Goal: Task Accomplishment & Management: Complete application form

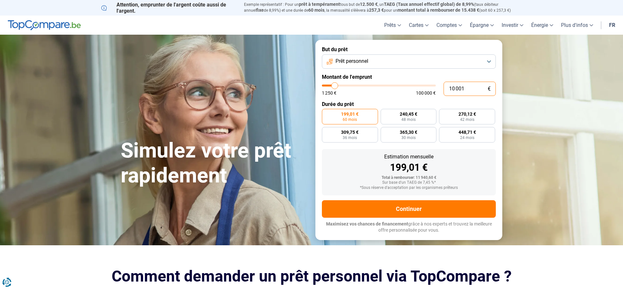
click at [475, 89] on input "10 001" at bounding box center [470, 89] width 52 height 14
type input "1 000"
type input "1250"
type input "100"
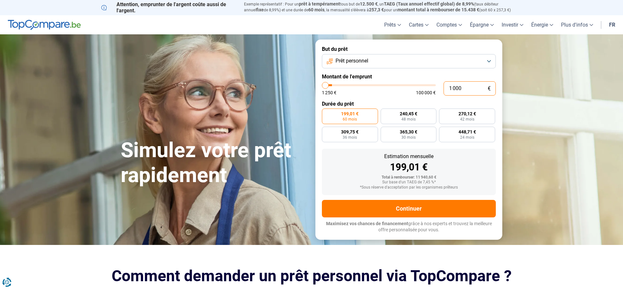
type input "1250"
type input "10"
type input "1250"
type input "1"
type input "1250"
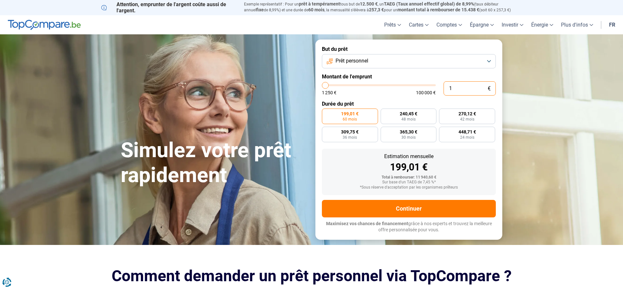
type input "0"
type input "1250"
type input "5"
type input "1250"
type input "50"
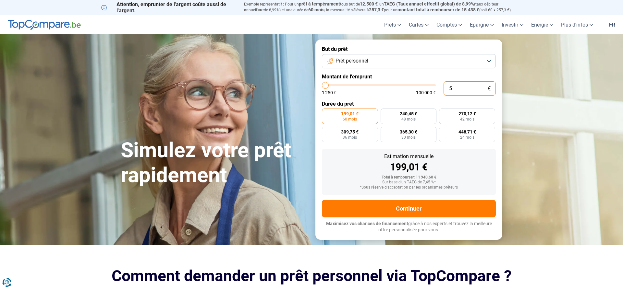
type input "1250"
type input "500"
type input "1250"
type input "5 000"
type input "5000"
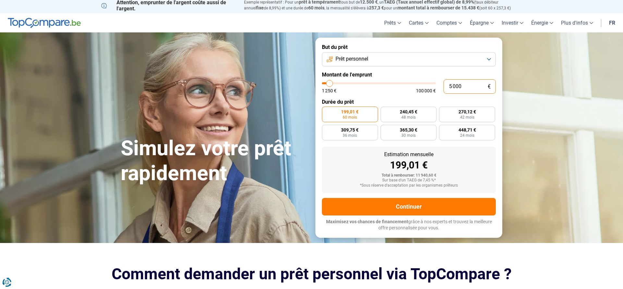
radio input "true"
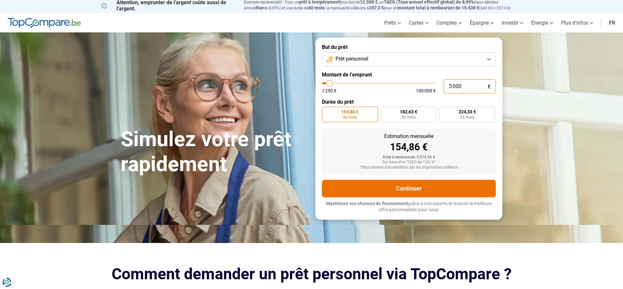
type input "5 000"
click at [405, 189] on button "Continuer" at bounding box center [409, 189] width 174 height 18
